Goal: Task Accomplishment & Management: Manage account settings

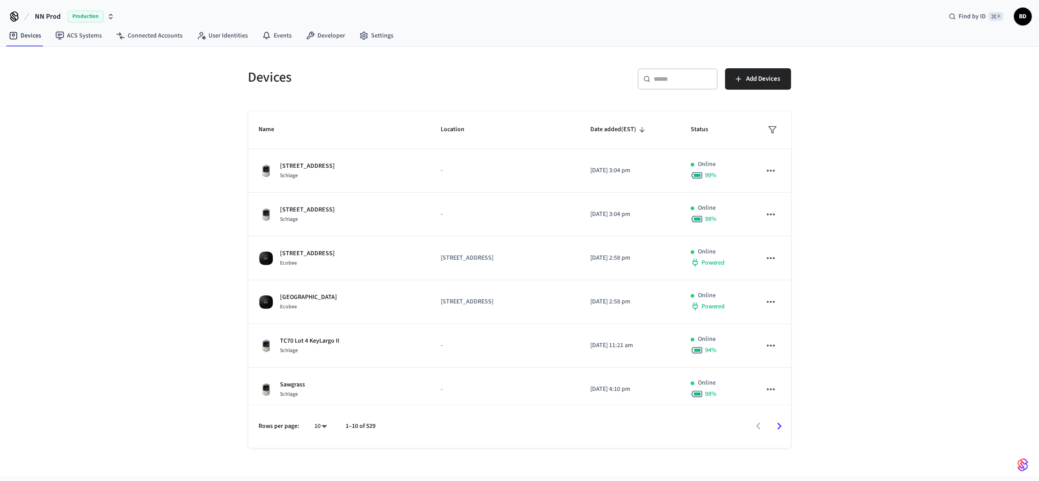
click at [683, 84] on div "​ ​" at bounding box center [677, 78] width 80 height 21
click at [161, 39] on link "Connected Accounts" at bounding box center [149, 36] width 81 height 16
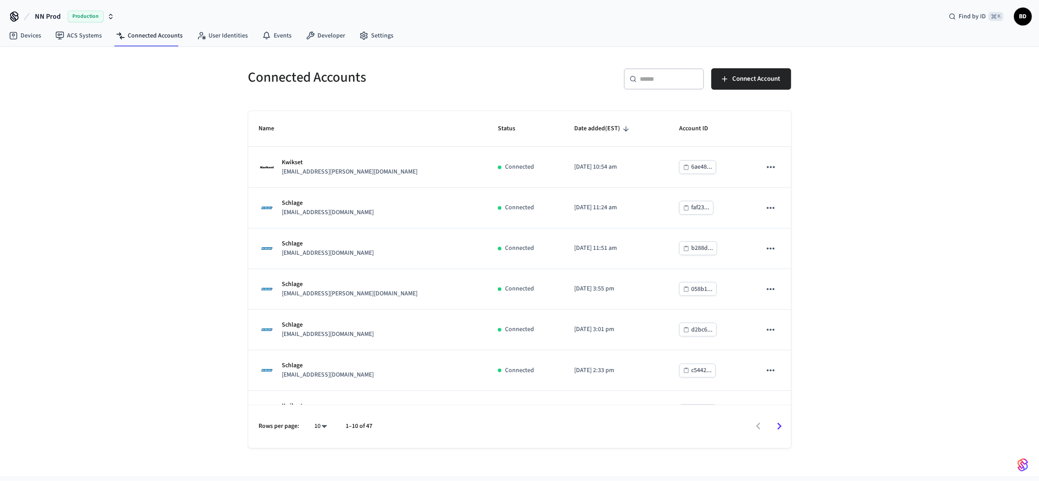
click at [629, 85] on div "​ ​" at bounding box center [664, 78] width 80 height 21
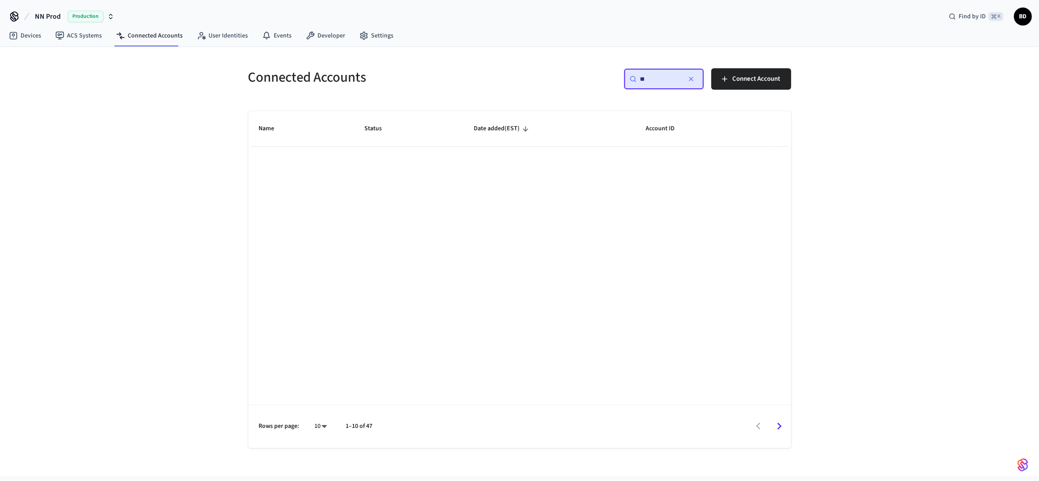
type input "*"
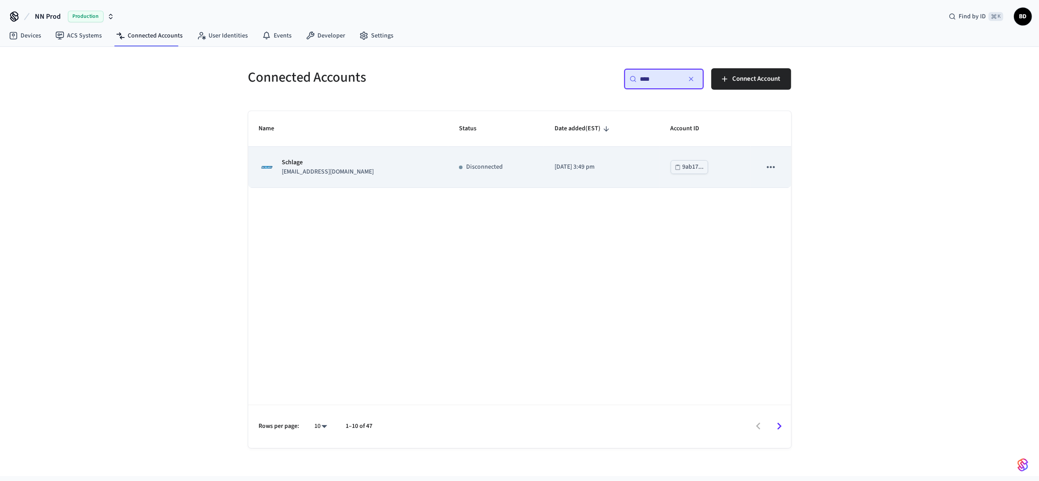
type input "****"
click at [585, 172] on td "[DATE] 3:49 pm" at bounding box center [602, 167] width 116 height 41
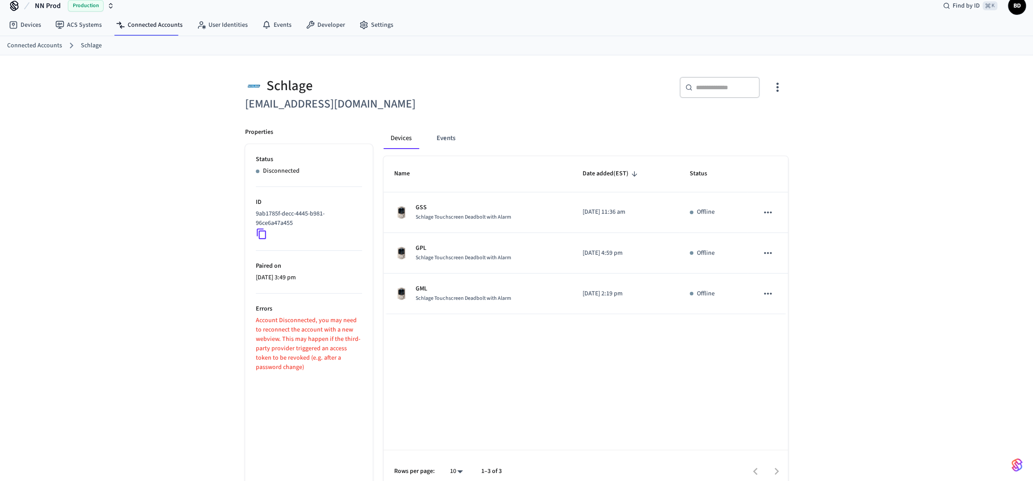
scroll to position [22, 0]
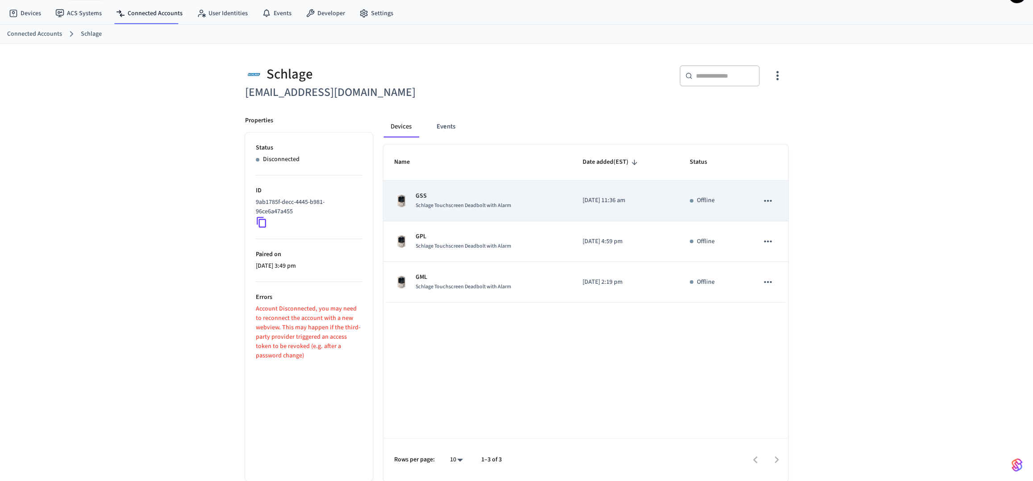
click at [772, 197] on icon "sticky table" at bounding box center [768, 201] width 12 height 12
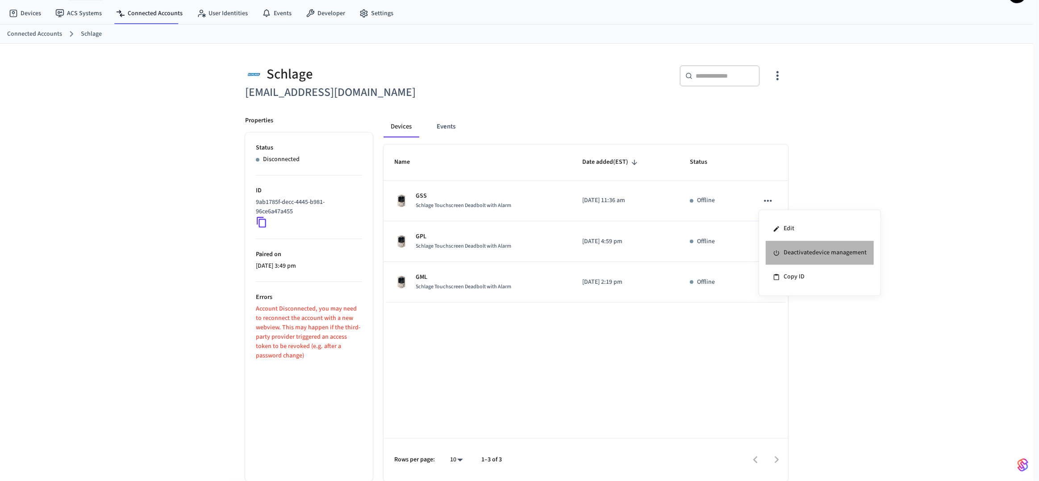
click at [777, 259] on li "Deactivate device management" at bounding box center [820, 253] width 108 height 24
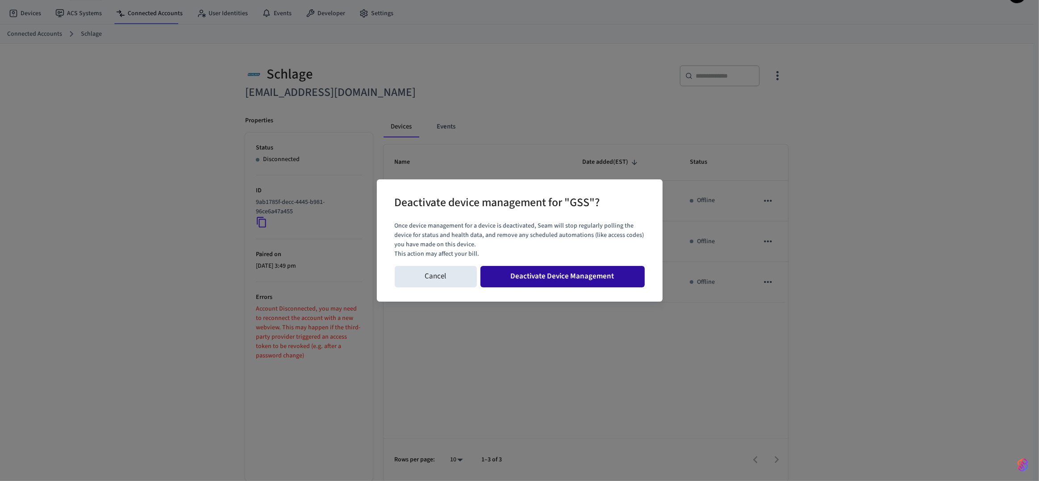
click at [629, 281] on button "Deactivate Device Management" at bounding box center [562, 276] width 164 height 21
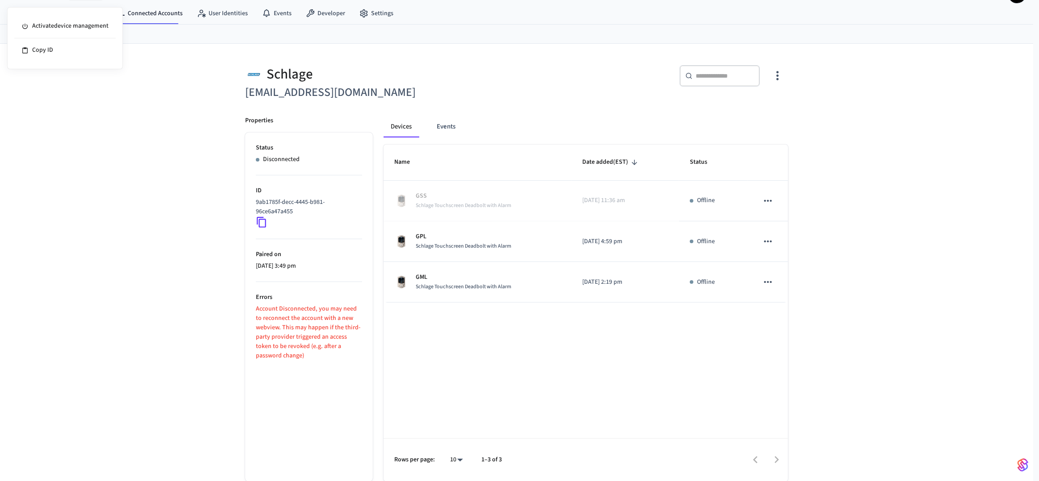
click at [767, 242] on div at bounding box center [519, 240] width 1039 height 481
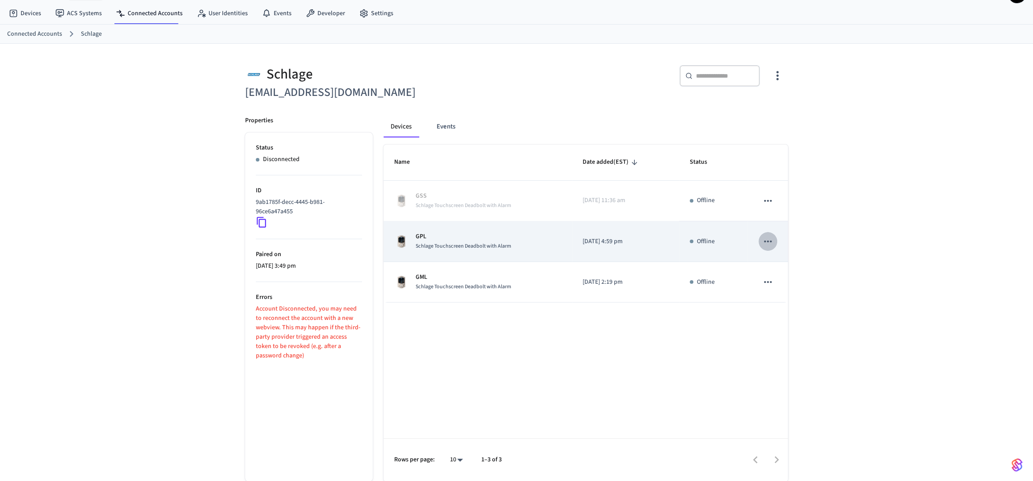
click at [770, 241] on icon "sticky table" at bounding box center [768, 242] width 8 height 2
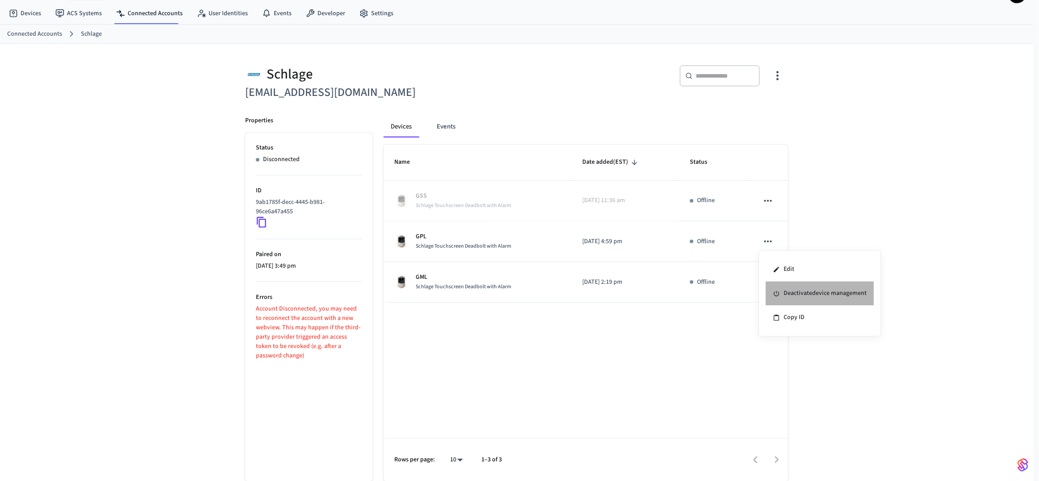
click at [785, 290] on li "Deactivate device management" at bounding box center [820, 294] width 108 height 24
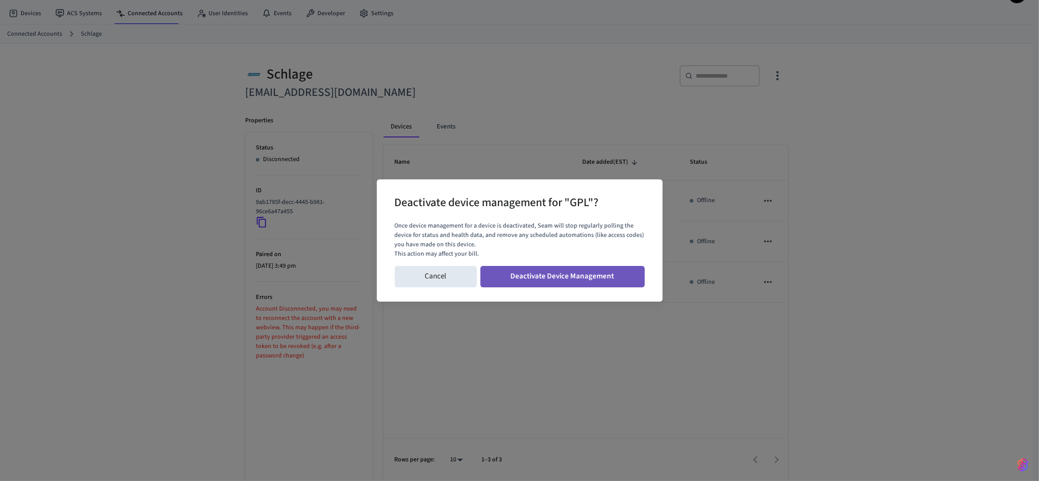
click at [623, 273] on button "Deactivate Device Management" at bounding box center [562, 276] width 164 height 21
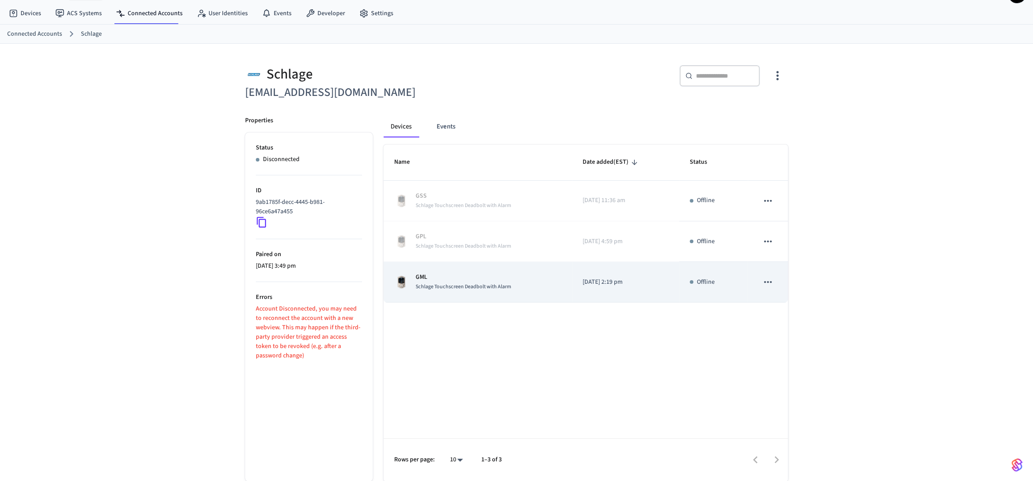
click at [770, 280] on icon "sticky table" at bounding box center [768, 282] width 12 height 12
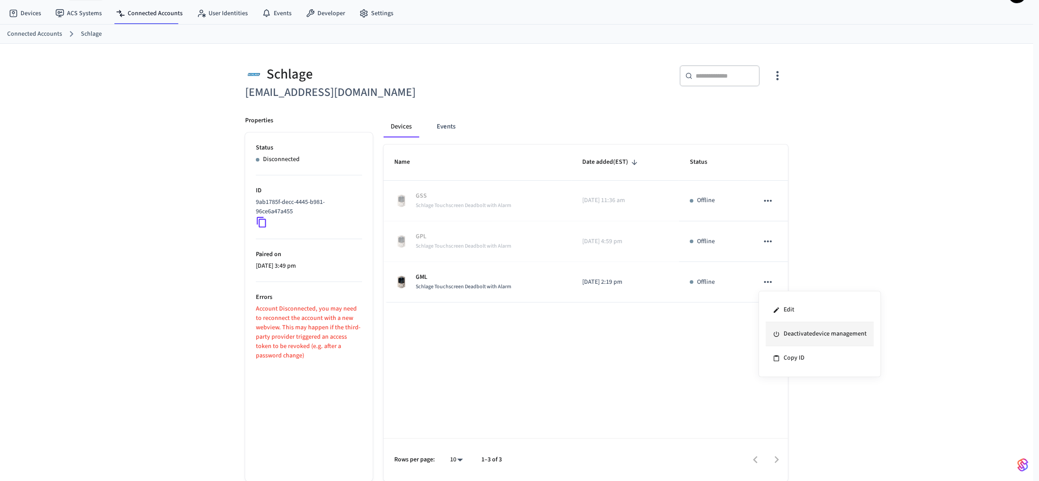
click at [786, 329] on li "Deactivate device management" at bounding box center [820, 334] width 108 height 24
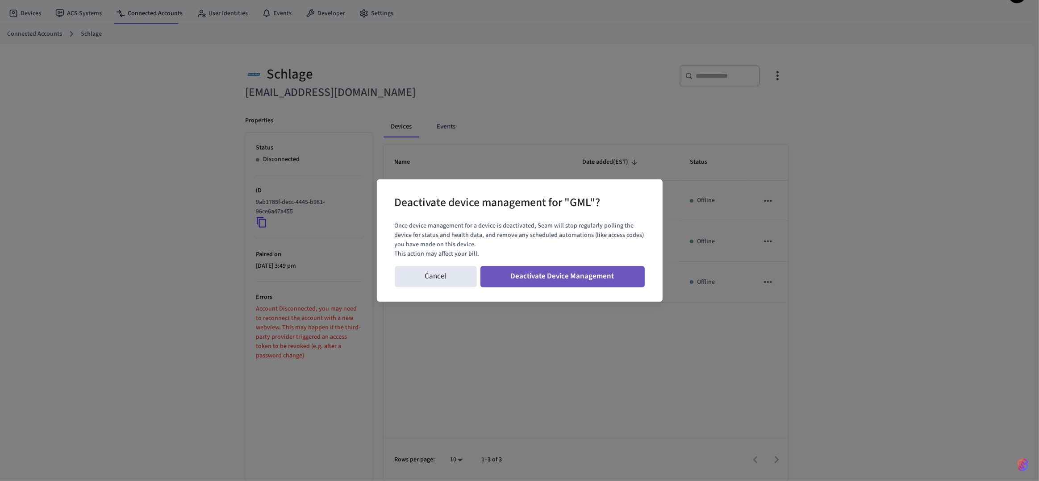
click at [633, 279] on button "Deactivate Device Management" at bounding box center [562, 276] width 164 height 21
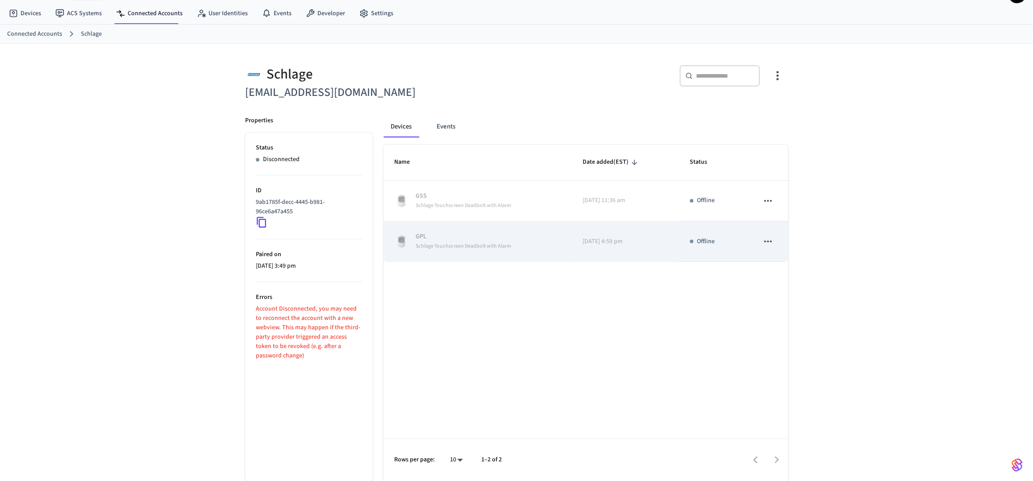
click at [767, 244] on icon "sticky table" at bounding box center [768, 242] width 12 height 12
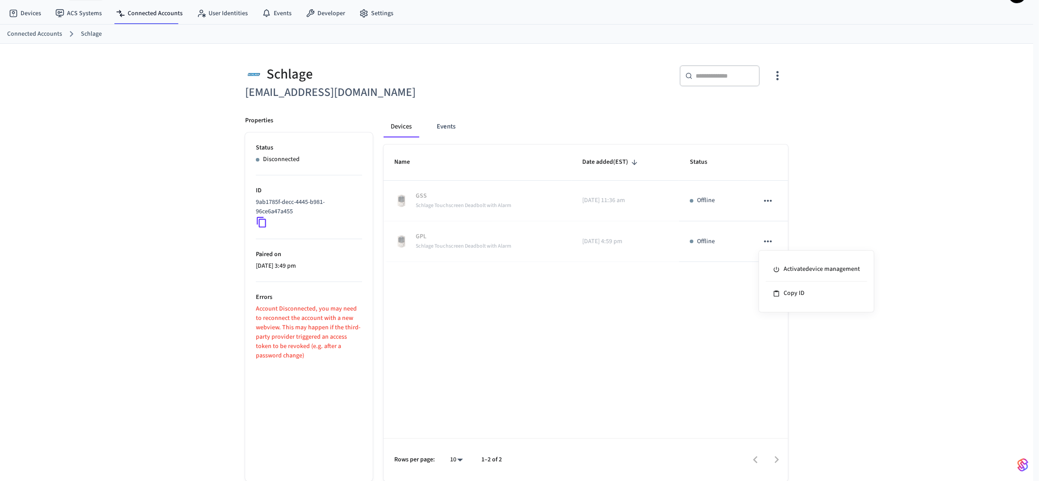
click at [766, 197] on div at bounding box center [519, 240] width 1039 height 481
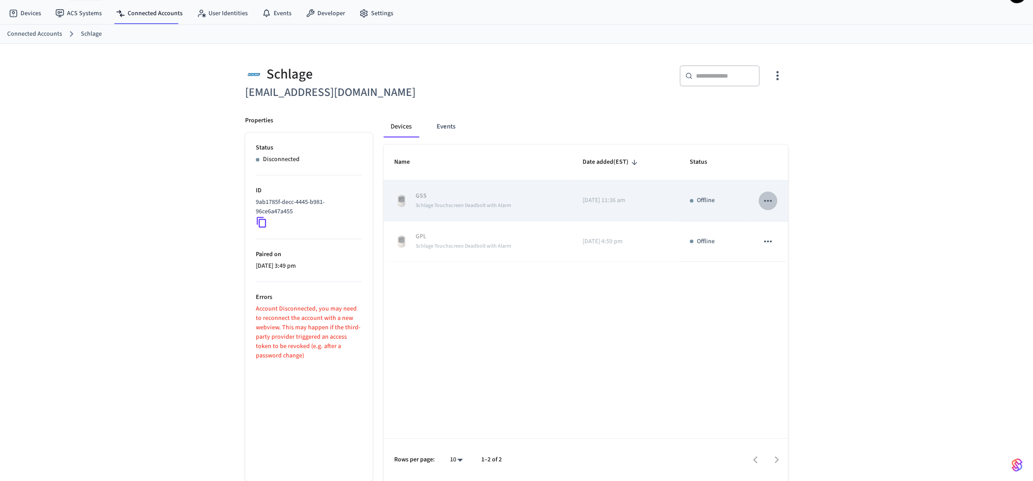
click at [766, 202] on icon "sticky table" at bounding box center [768, 201] width 12 height 12
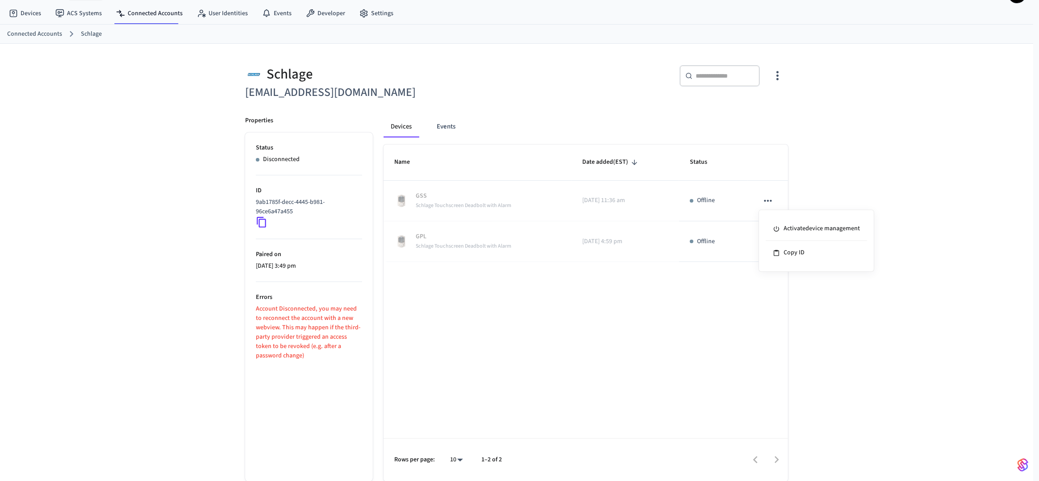
click at [799, 176] on div at bounding box center [519, 240] width 1039 height 481
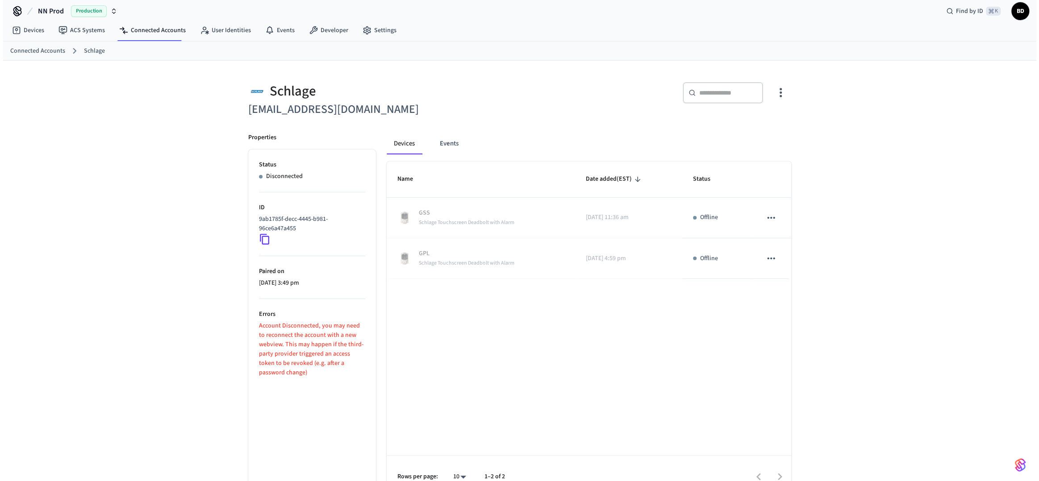
scroll to position [0, 0]
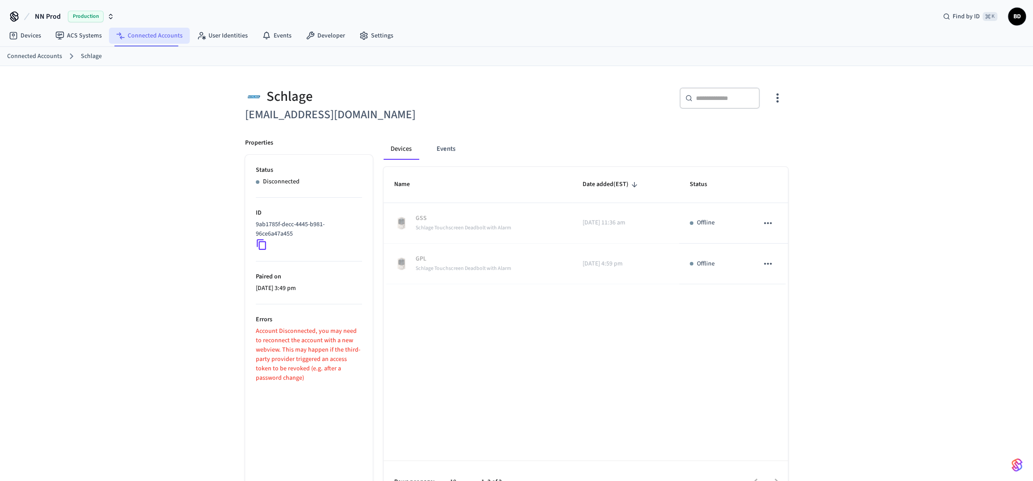
click at [169, 41] on link "Connected Accounts" at bounding box center [149, 36] width 81 height 16
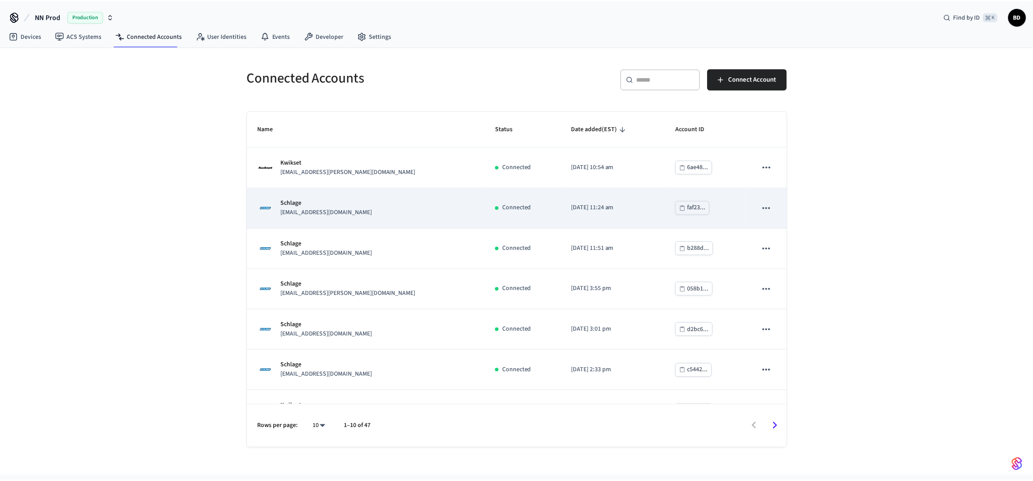
scroll to position [148, 0]
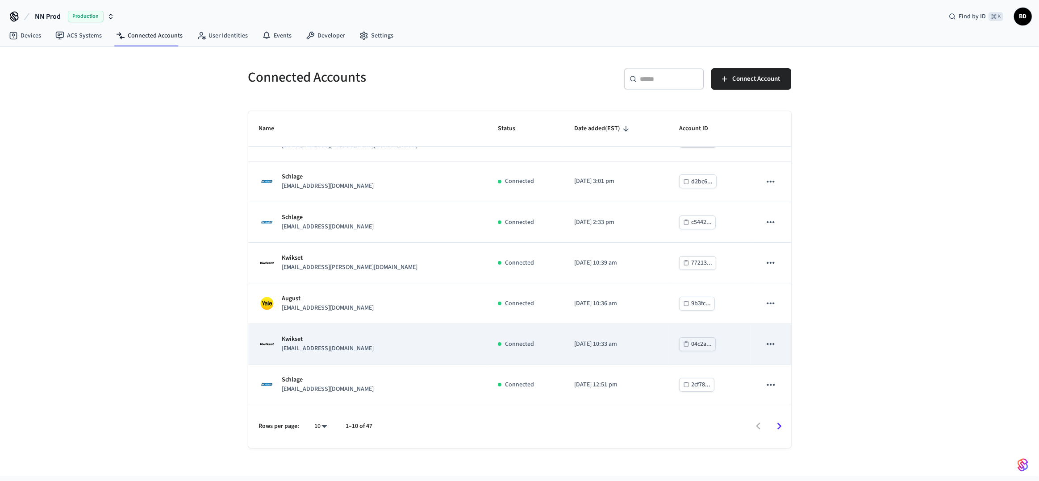
click at [377, 361] on td "Kwikset [EMAIL_ADDRESS][DOMAIN_NAME]" at bounding box center [367, 344] width 239 height 41
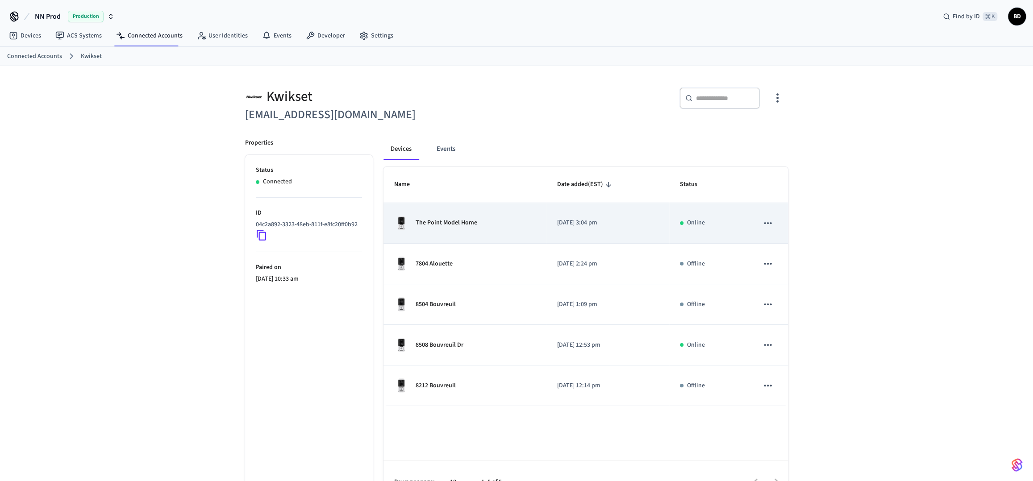
click at [459, 243] on td "The Point Model Home" at bounding box center [464, 223] width 162 height 41
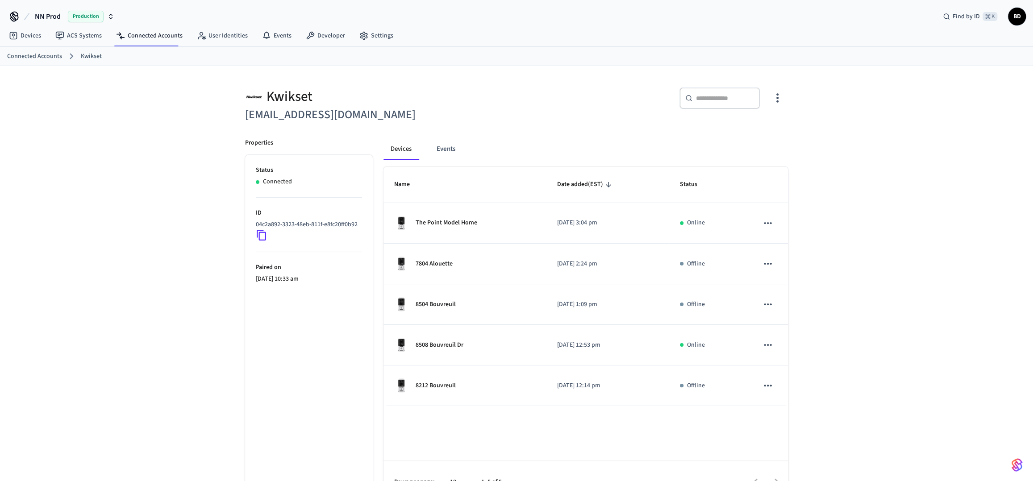
click at [55, 54] on link "Connected Accounts" at bounding box center [34, 56] width 55 height 9
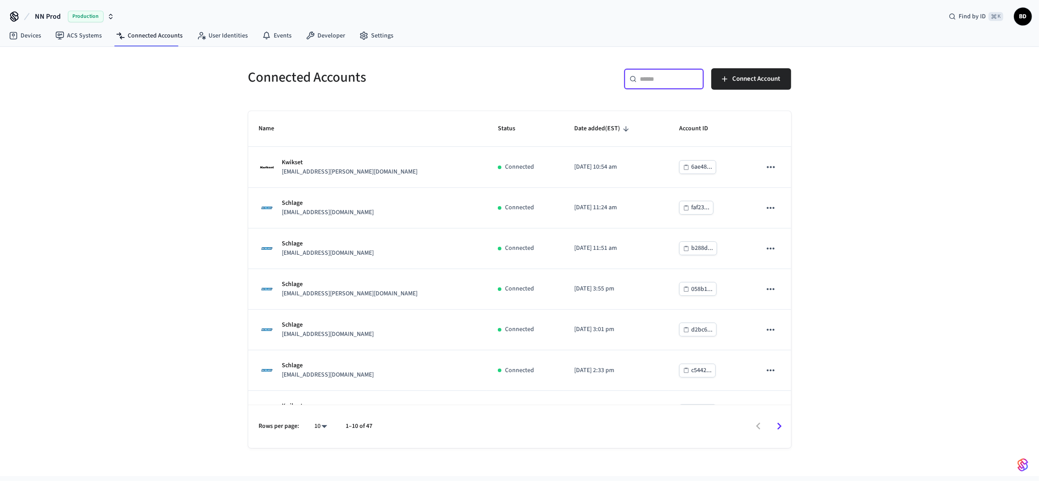
click at [654, 77] on input "text" at bounding box center [669, 79] width 58 height 9
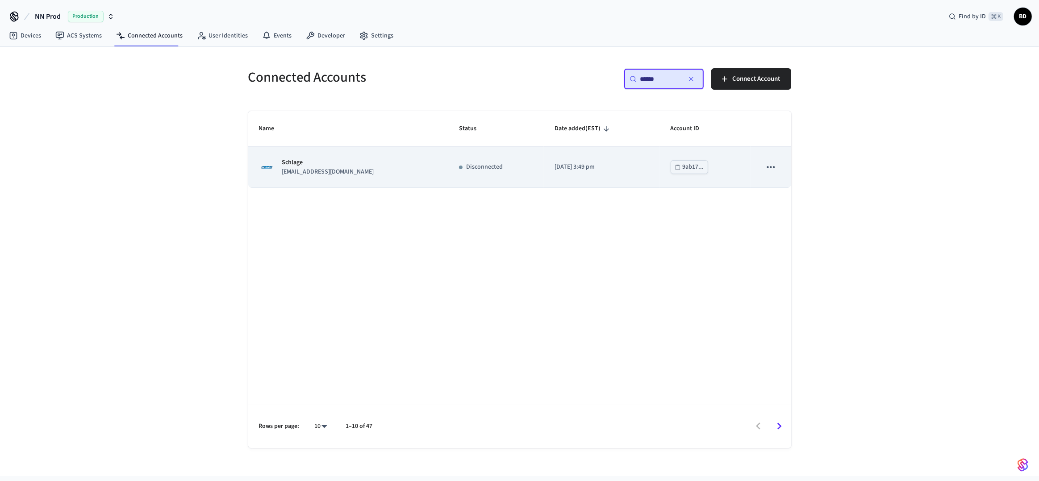
type input "******"
click at [387, 170] on div "Schlage [EMAIL_ADDRESS][DOMAIN_NAME]" at bounding box center [348, 167] width 179 height 19
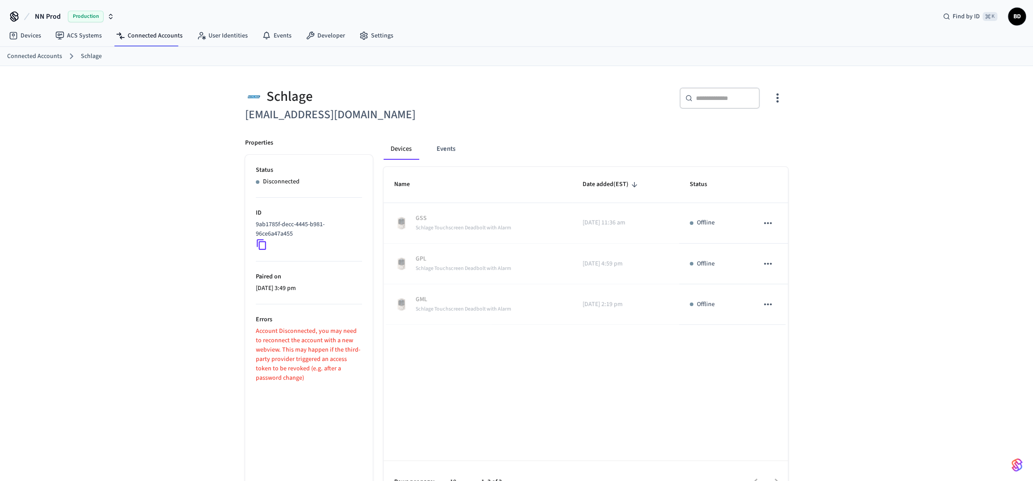
drag, startPoint x: 421, startPoint y: 117, endPoint x: 240, endPoint y: 114, distance: 180.4
click at [240, 114] on div "Schlage [EMAIL_ADDRESS][DOMAIN_NAME]" at bounding box center [372, 100] width 277 height 47
copy h6 "[EMAIL_ADDRESS][DOMAIN_NAME]"
click at [17, 35] on icon at bounding box center [13, 35] width 9 height 9
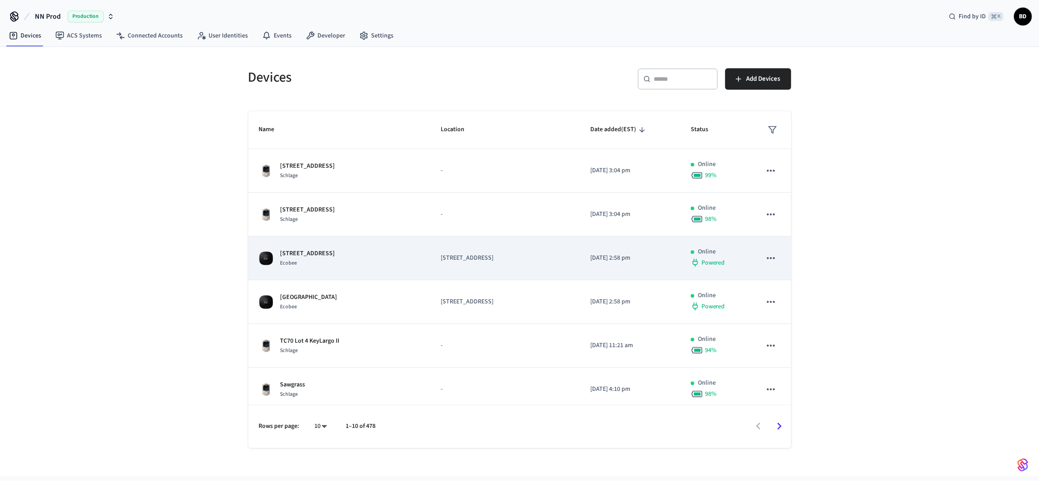
scroll to position [178, 0]
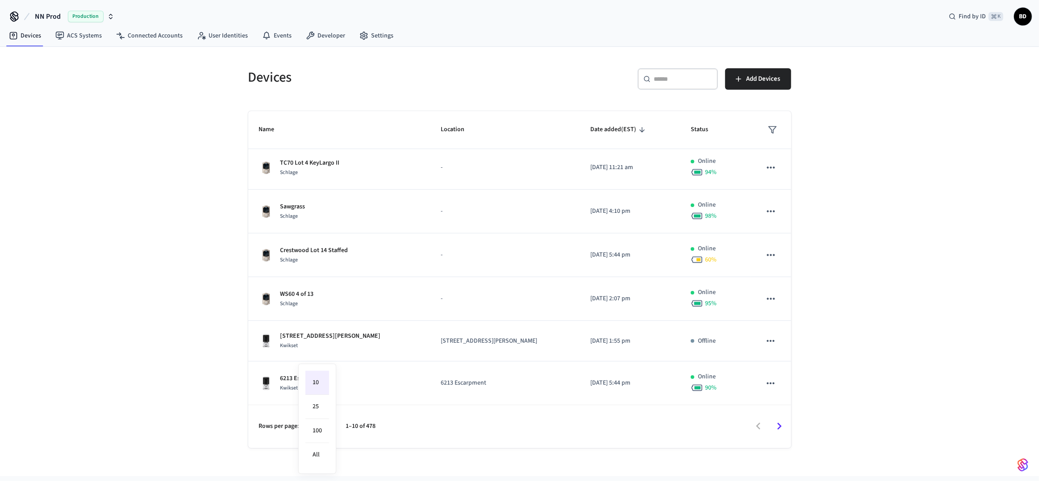
click at [319, 425] on body "NN Prod Production Find by ID ⌘ K BD Devices ACS Systems Connected Accounts Use…" at bounding box center [519, 238] width 1039 height 476
click at [320, 434] on li "100" at bounding box center [317, 431] width 24 height 24
type input "***"
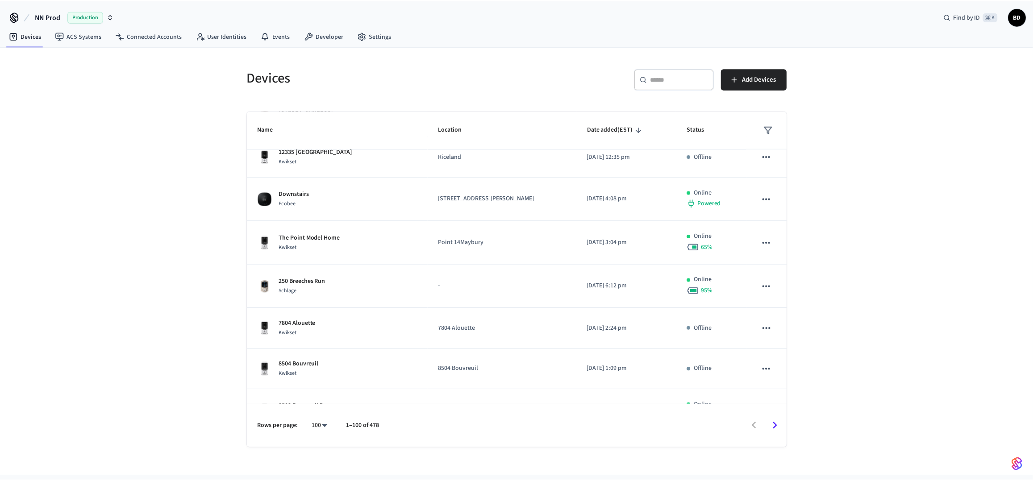
scroll to position [3582, 0]
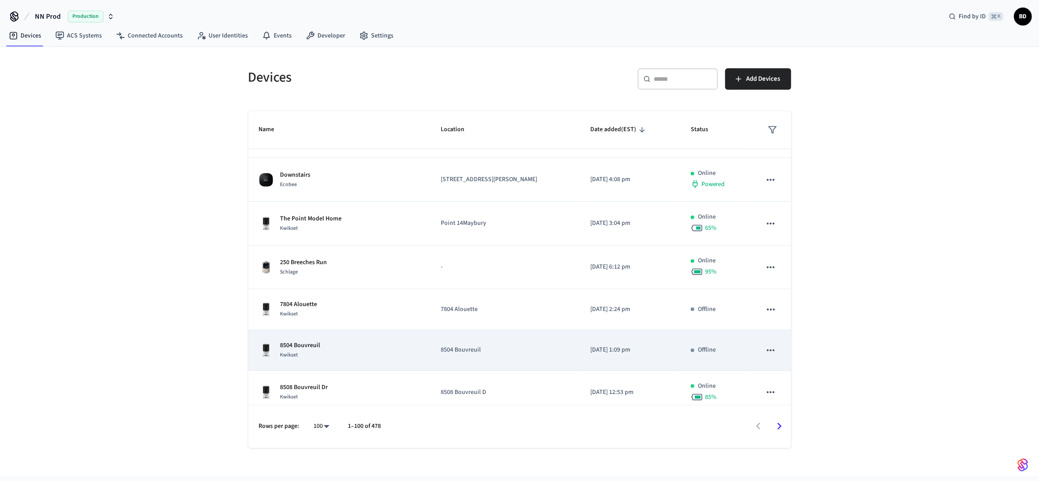
click at [490, 330] on td "8504 Bouvreuil" at bounding box center [505, 350] width 150 height 41
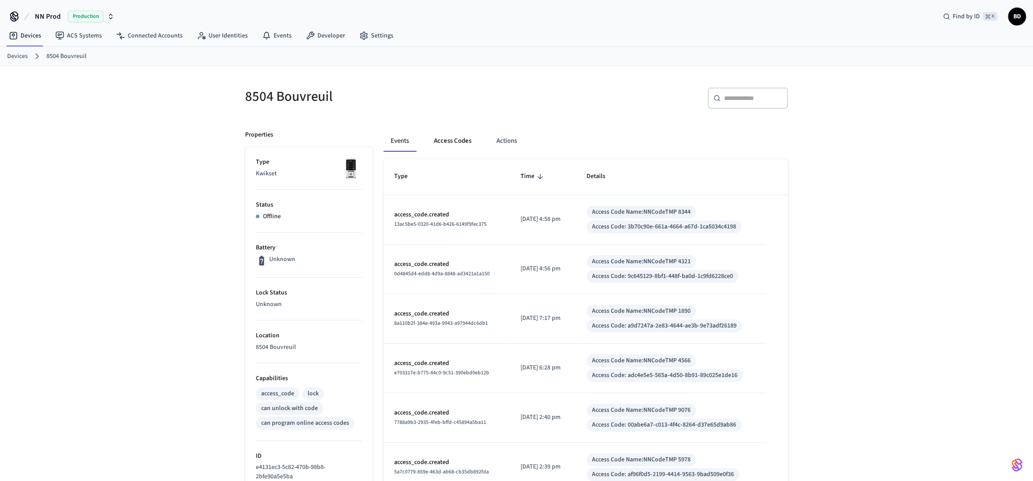
click at [452, 145] on button "Access Codes" at bounding box center [453, 140] width 52 height 21
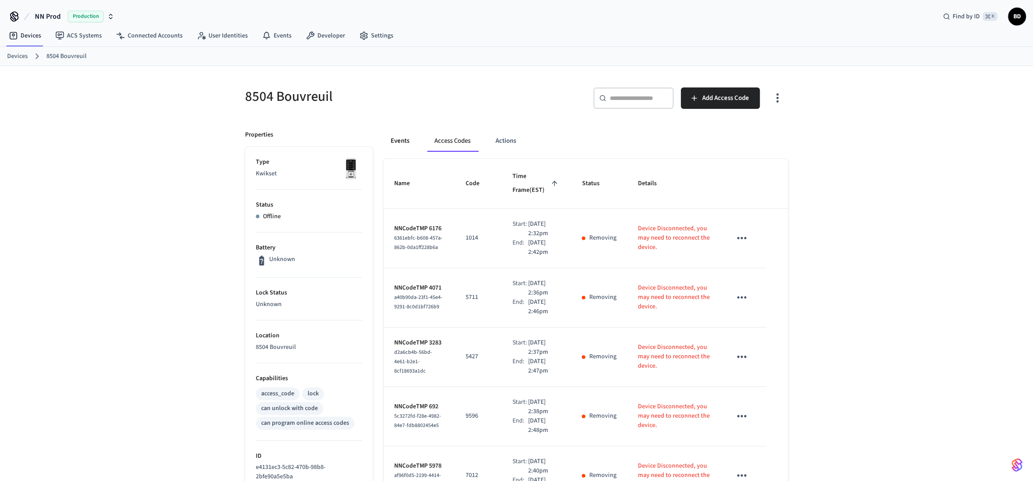
click at [393, 140] on button "Events" at bounding box center [399, 140] width 33 height 21
